Goal: Transaction & Acquisition: Purchase product/service

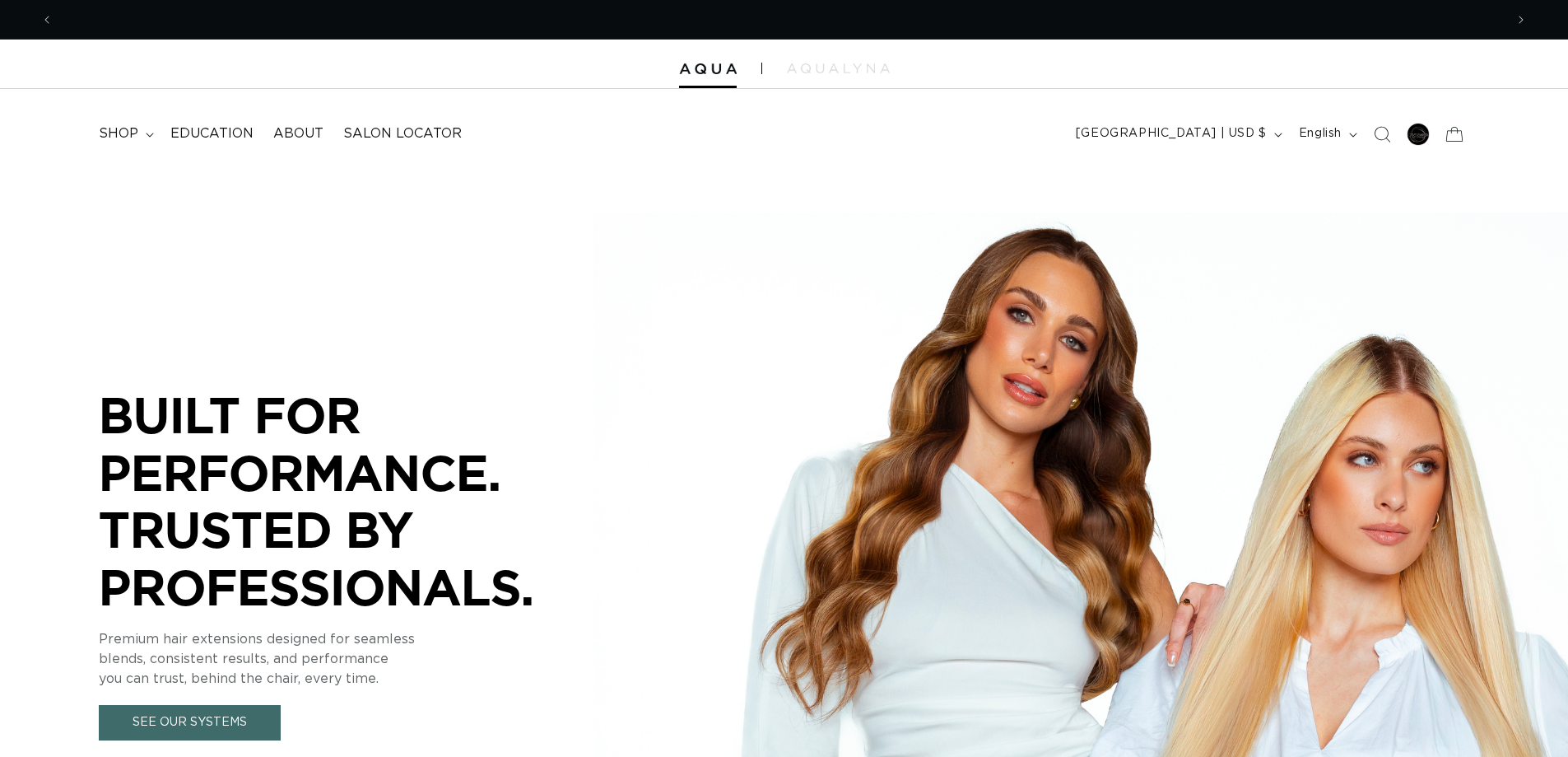
click at [117, 131] on span "shop" at bounding box center [118, 134] width 39 height 18
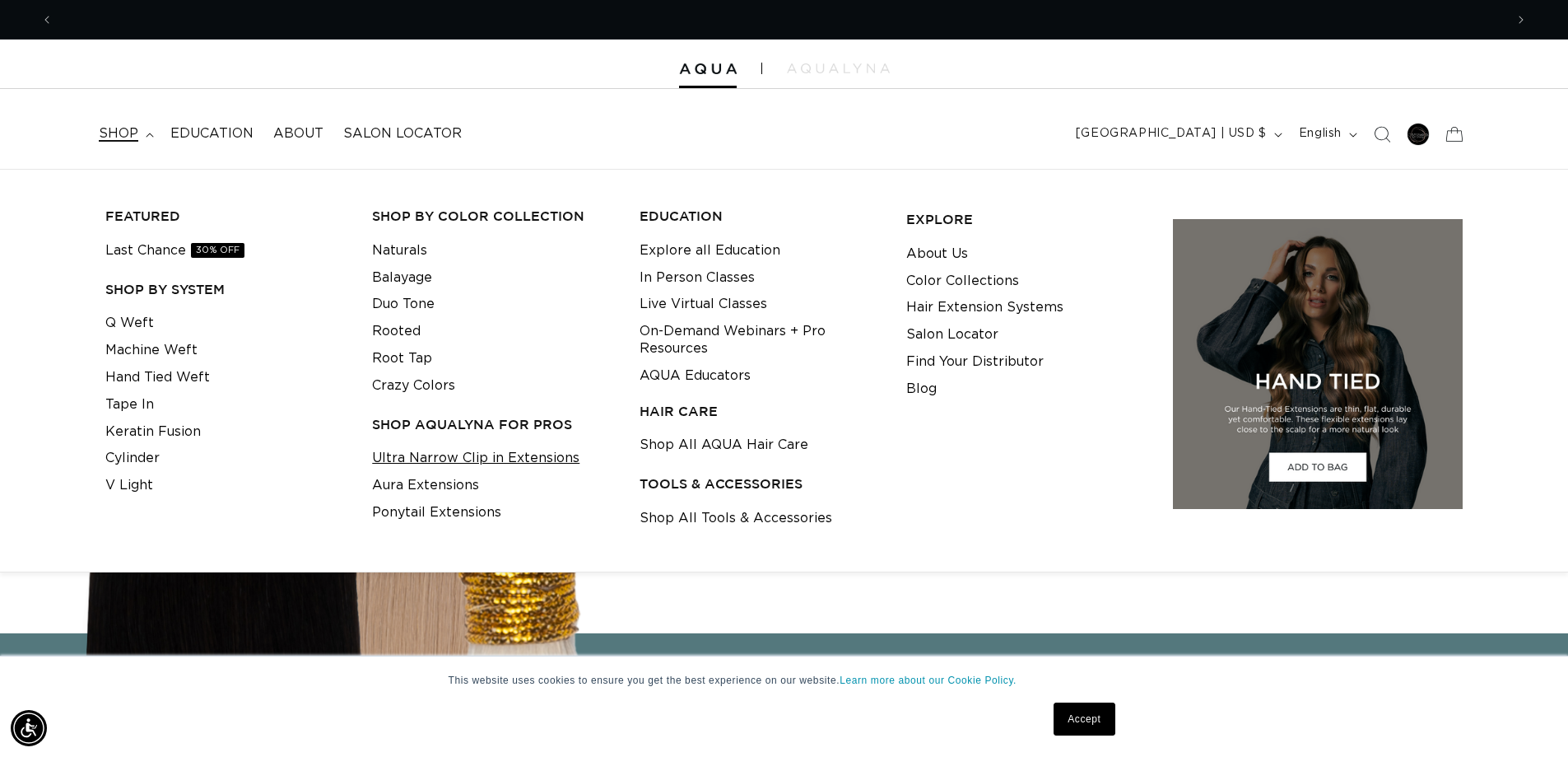
scroll to position [0, 2903]
click at [472, 487] on link "Aura Extensions" at bounding box center [425, 485] width 107 height 28
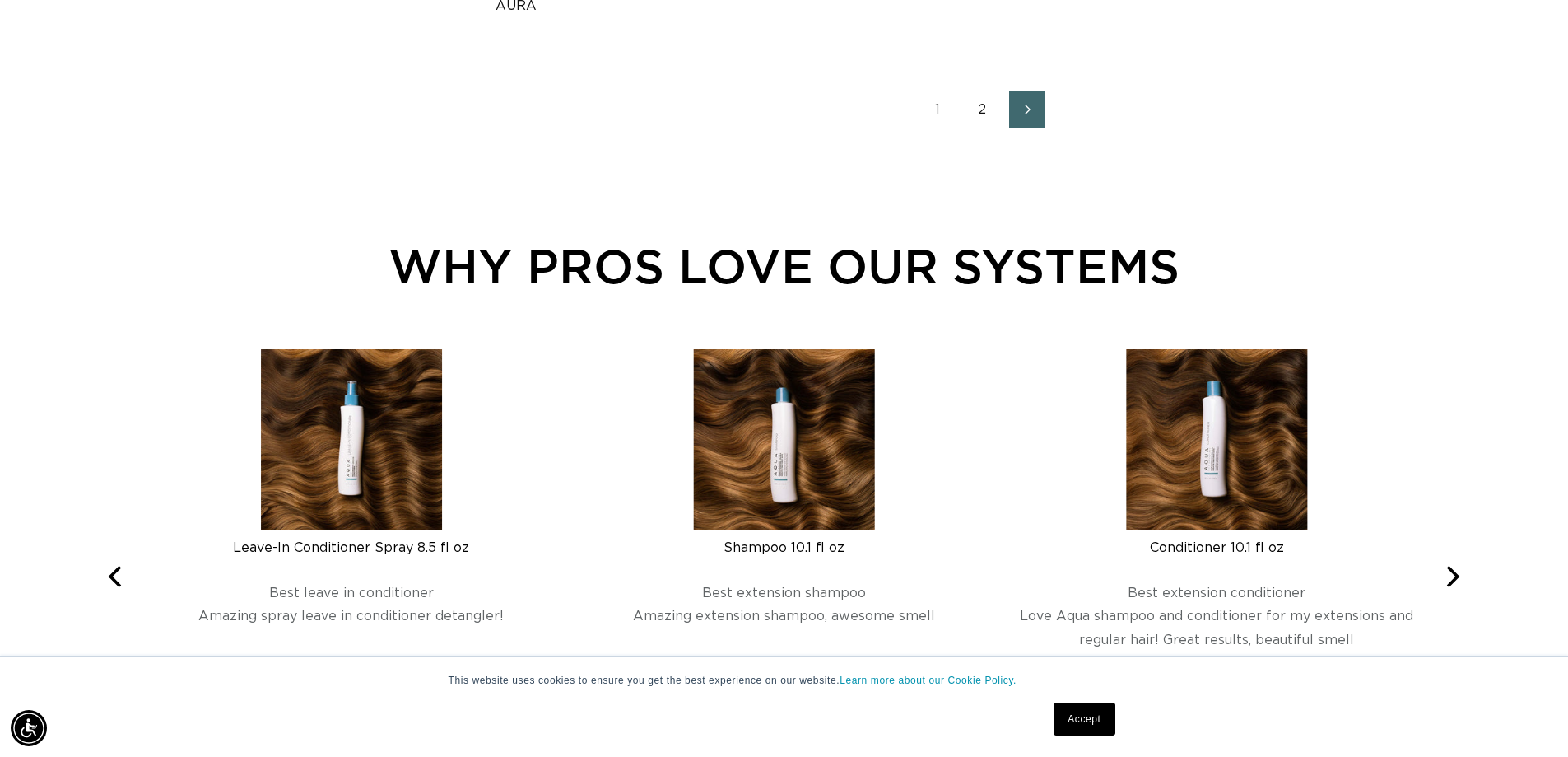
scroll to position [2855, 0]
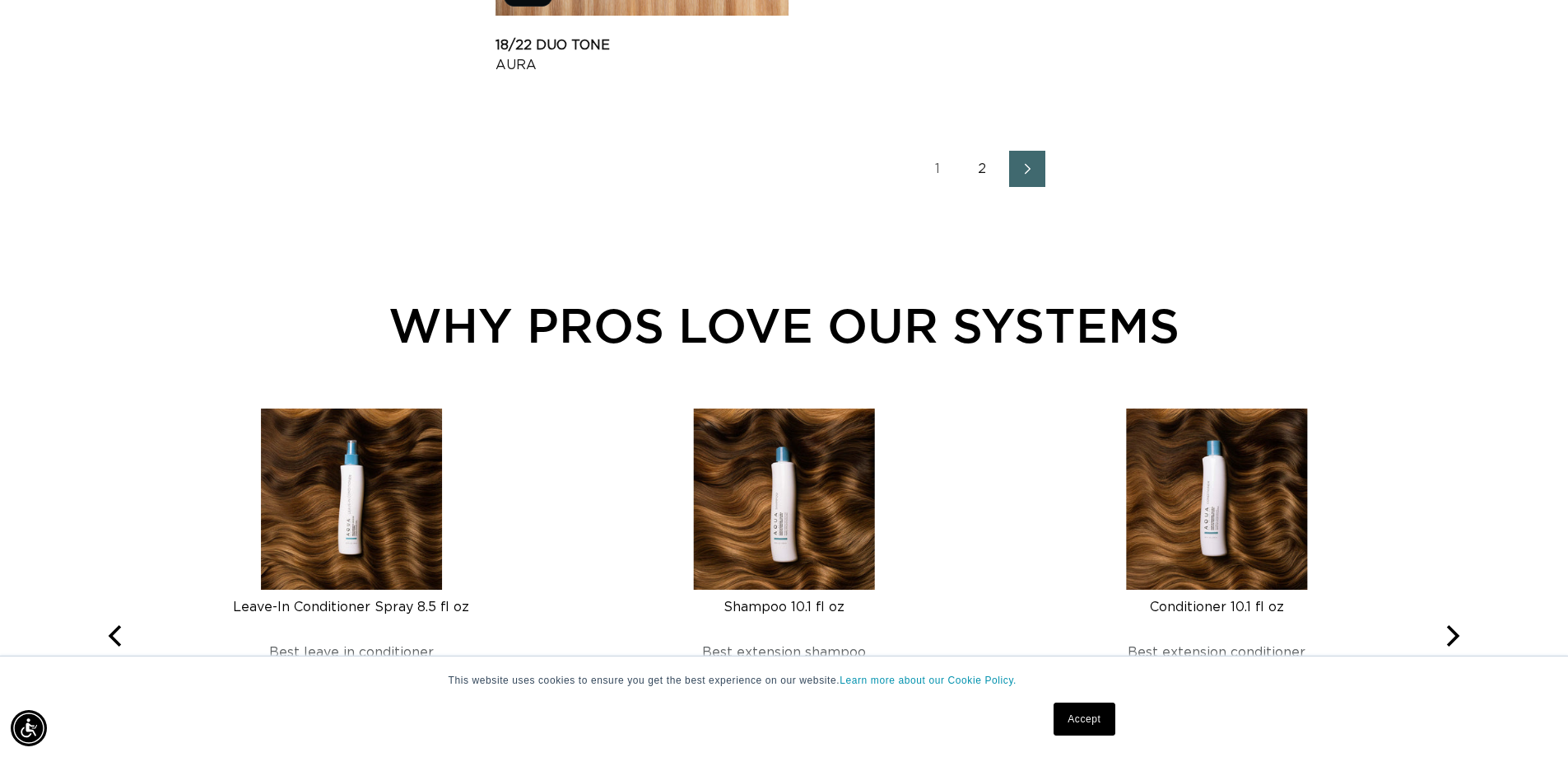
click at [1033, 170] on icon "Next page" at bounding box center [1028, 169] width 22 height 12
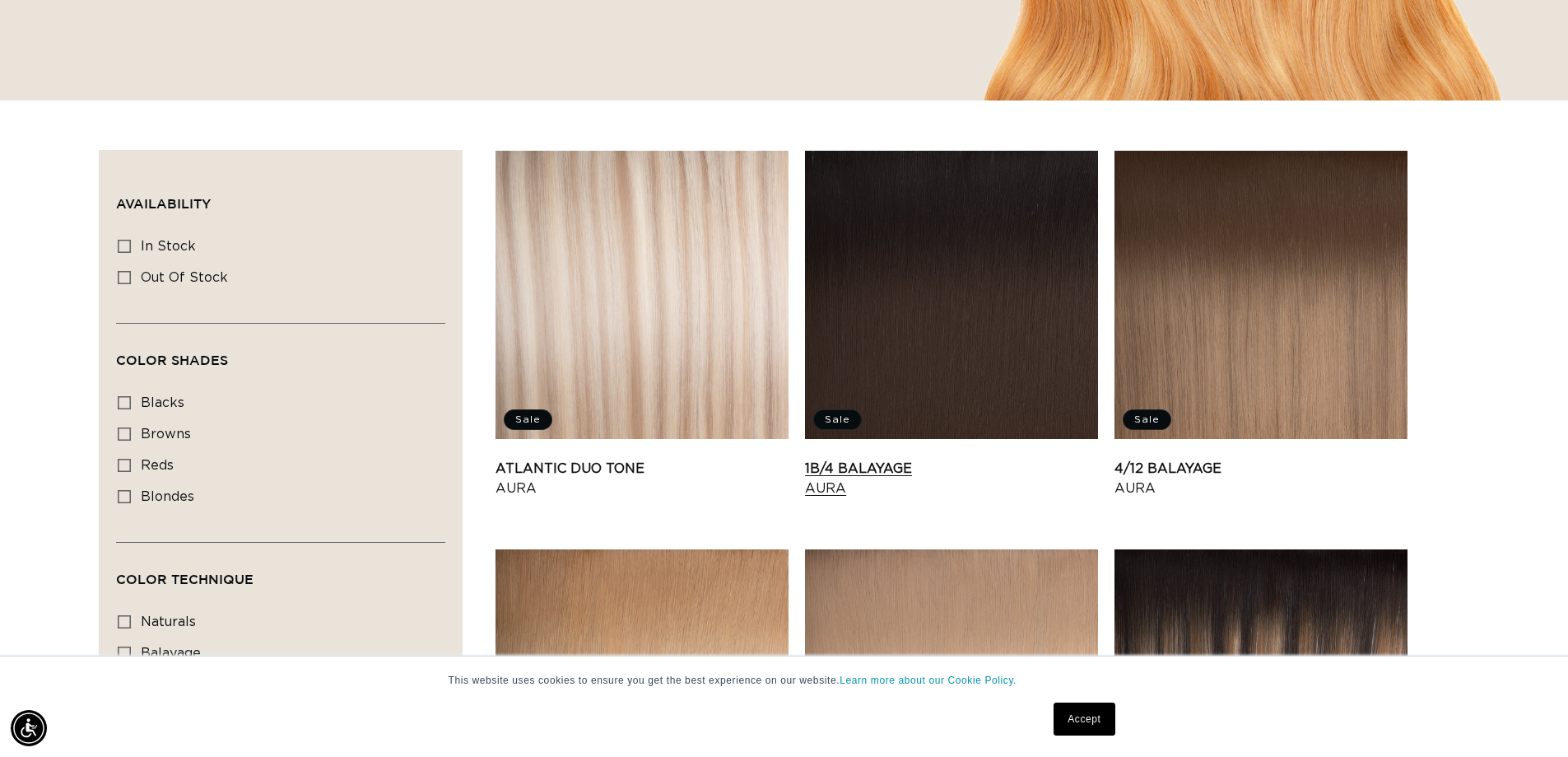
scroll to position [0, 1451]
click at [1033, 459] on link "1B/4 Balayage Aura" at bounding box center [951, 478] width 293 height 39
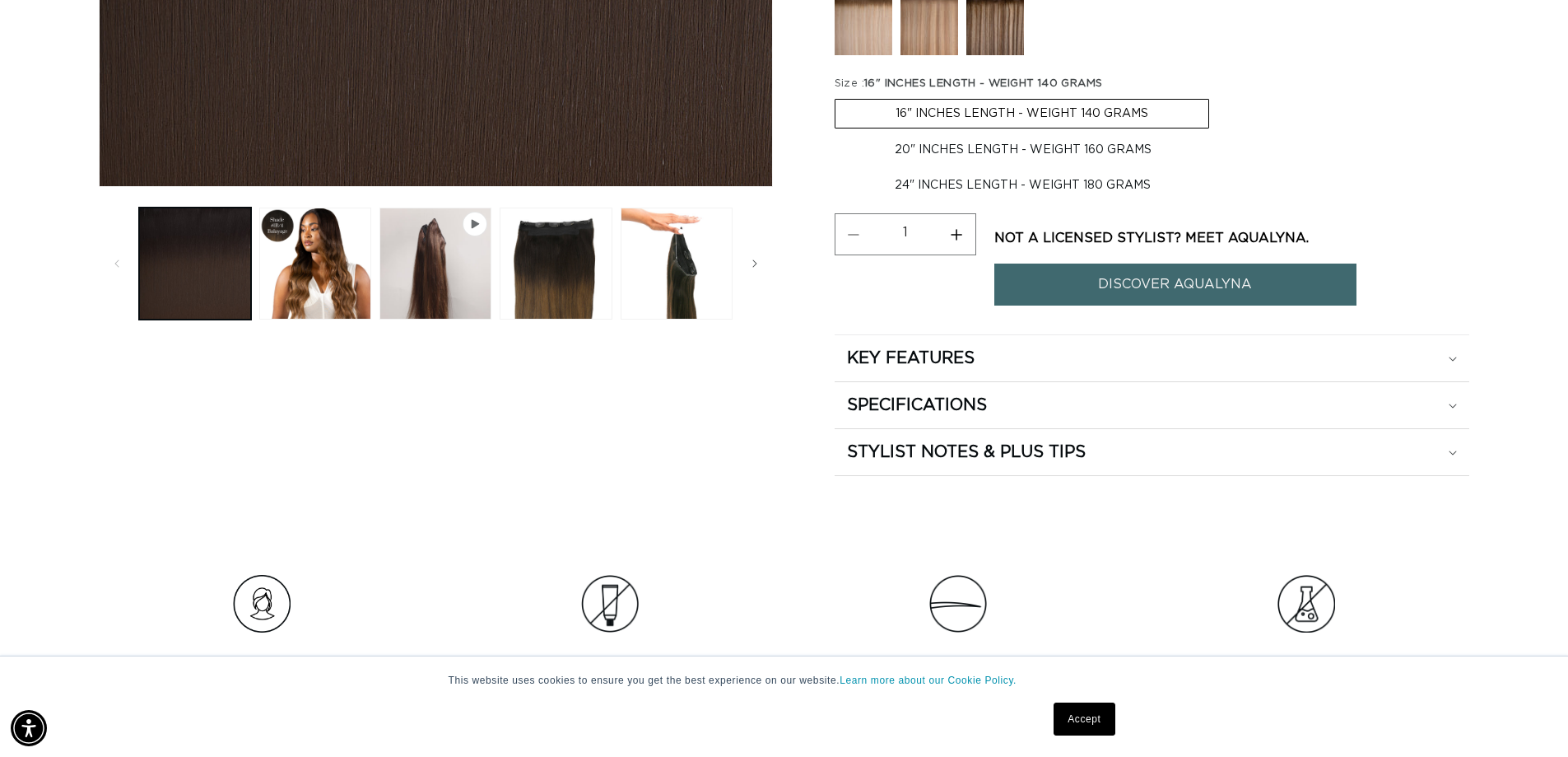
scroll to position [0, 1451]
click at [989, 148] on label "20" INCHES LENGTH - WEIGHT 160 GRAMS Variant sold out or unavailable" at bounding box center [1022, 150] width 377 height 28
click at [1218, 96] on input "20" INCHES LENGTH - WEIGHT 160 GRAMS Variant sold out or unavailable" at bounding box center [1218, 95] width 1 height 1
radio input "true"
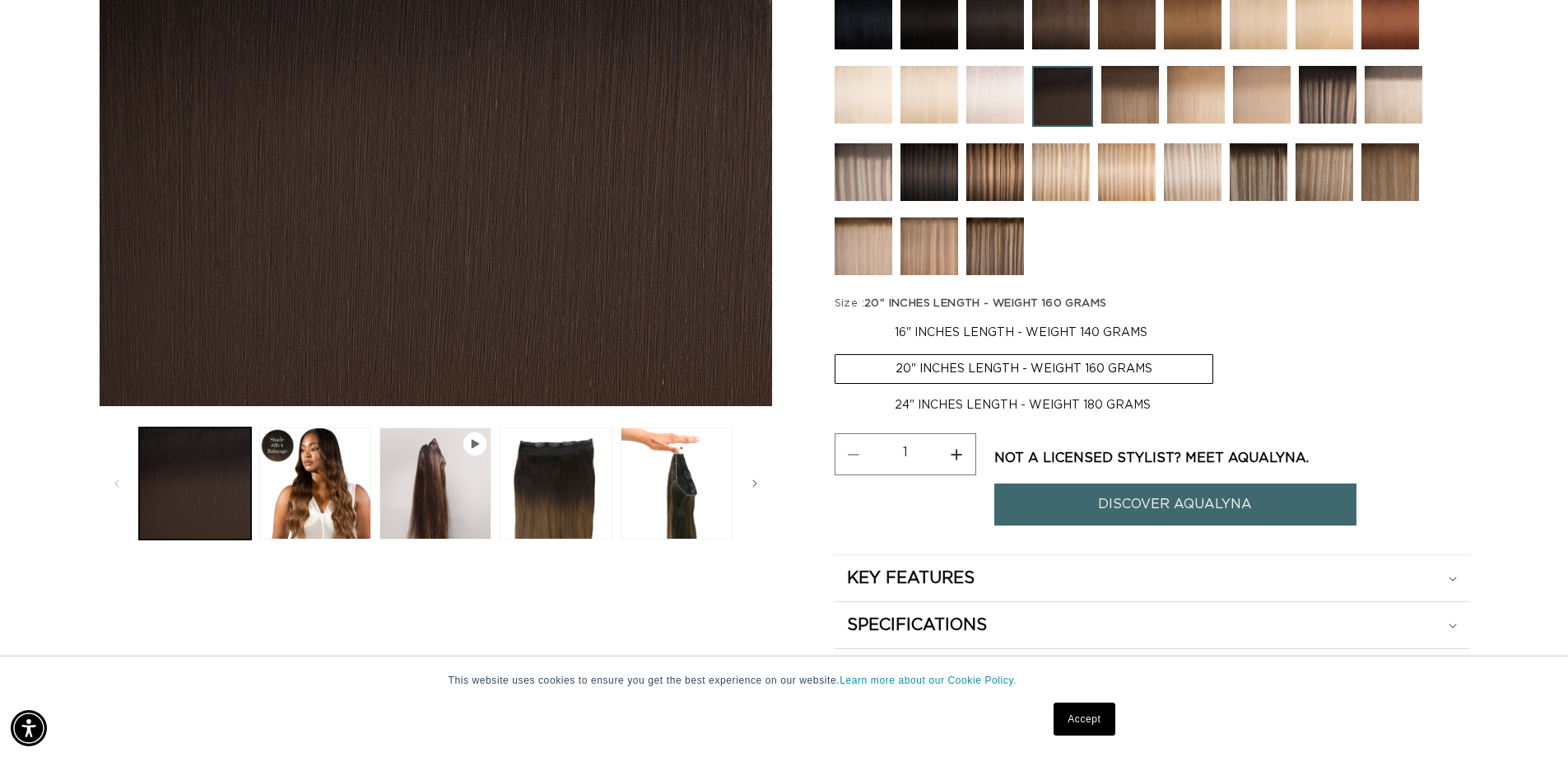
scroll to position [0, 0]
drag, startPoint x: 1134, startPoint y: 523, endPoint x: 1144, endPoint y: 511, distance: 15.6
click at [1135, 523] on link "DISCOVER AQUALYNA" at bounding box center [1175, 504] width 363 height 42
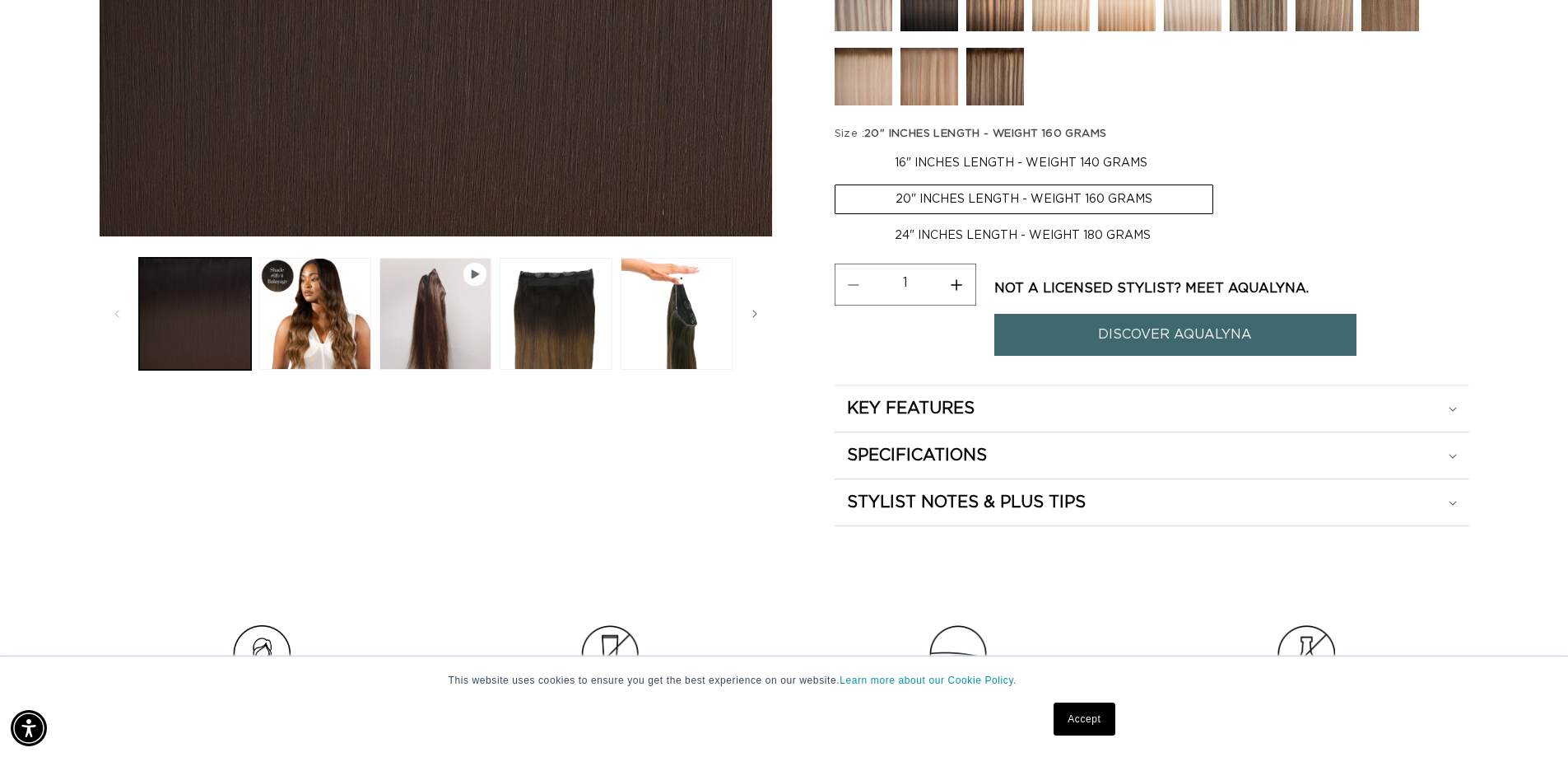
scroll to position [879, 0]
